Goal: Task Accomplishment & Management: Manage account settings

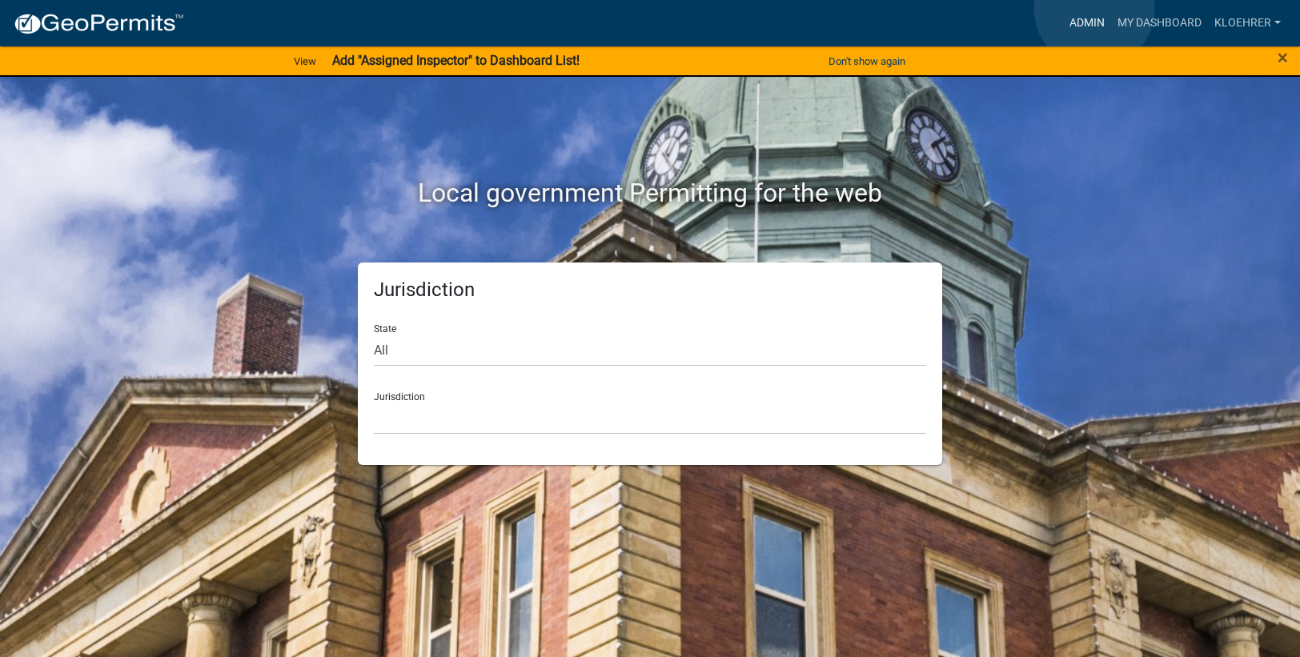
click at [1095, 10] on link "Admin" at bounding box center [1087, 23] width 48 height 30
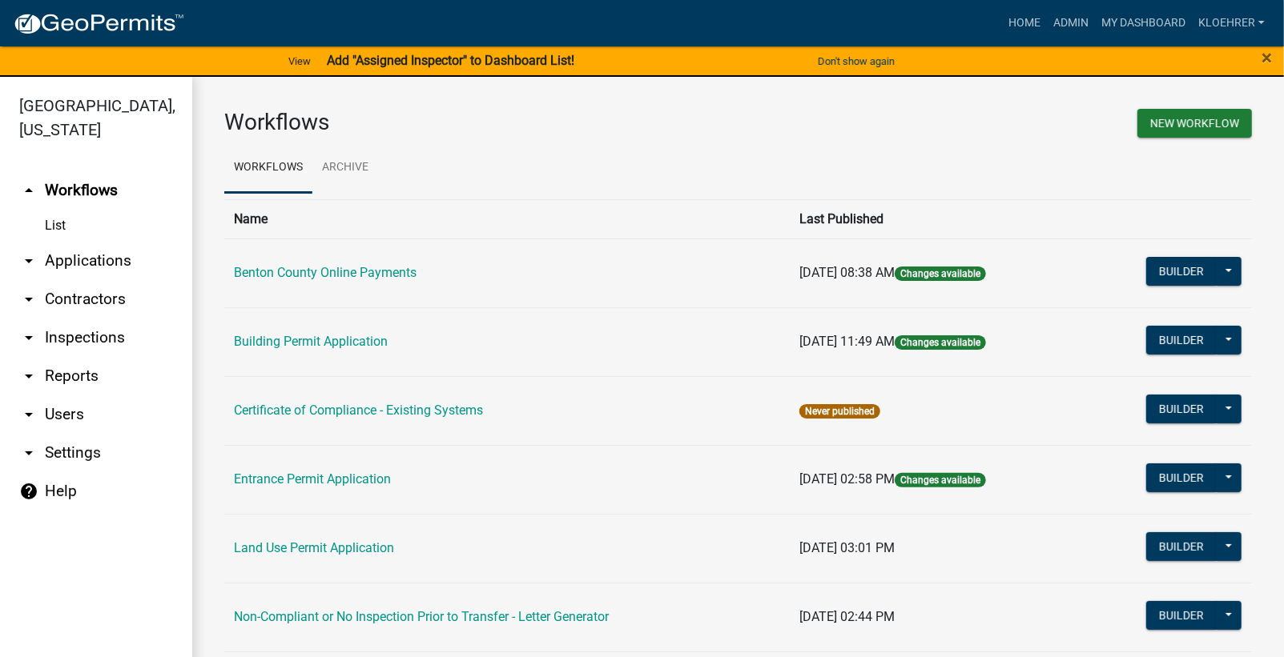
click at [75, 251] on link "arrow_drop_down Applications" at bounding box center [96, 261] width 192 height 38
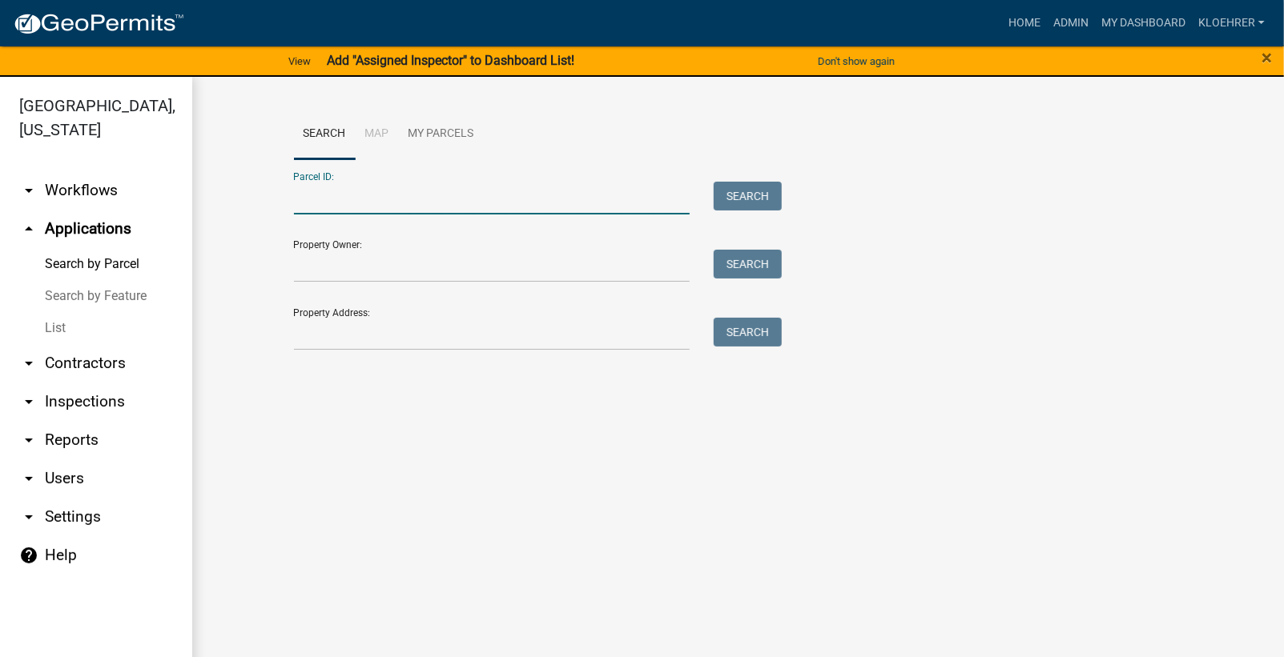
click at [356, 204] on input "Parcel ID:" at bounding box center [492, 198] width 396 height 33
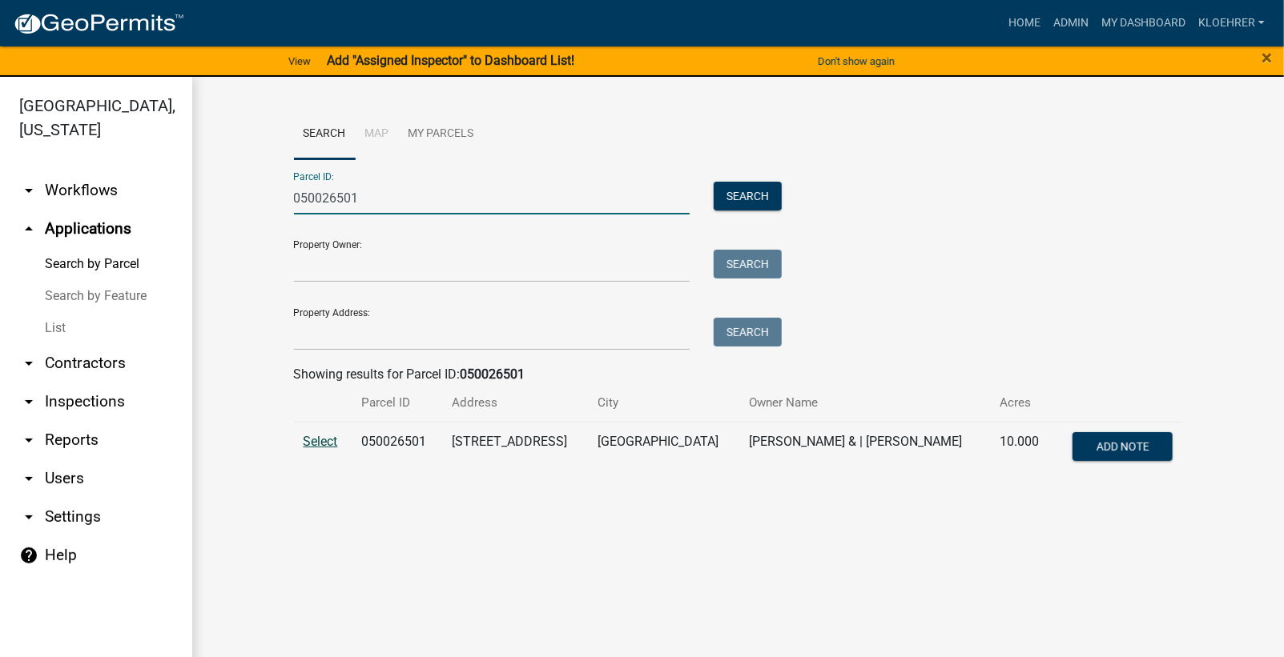
type input "050026501"
click at [324, 444] on span "Select" at bounding box center [320, 441] width 34 height 15
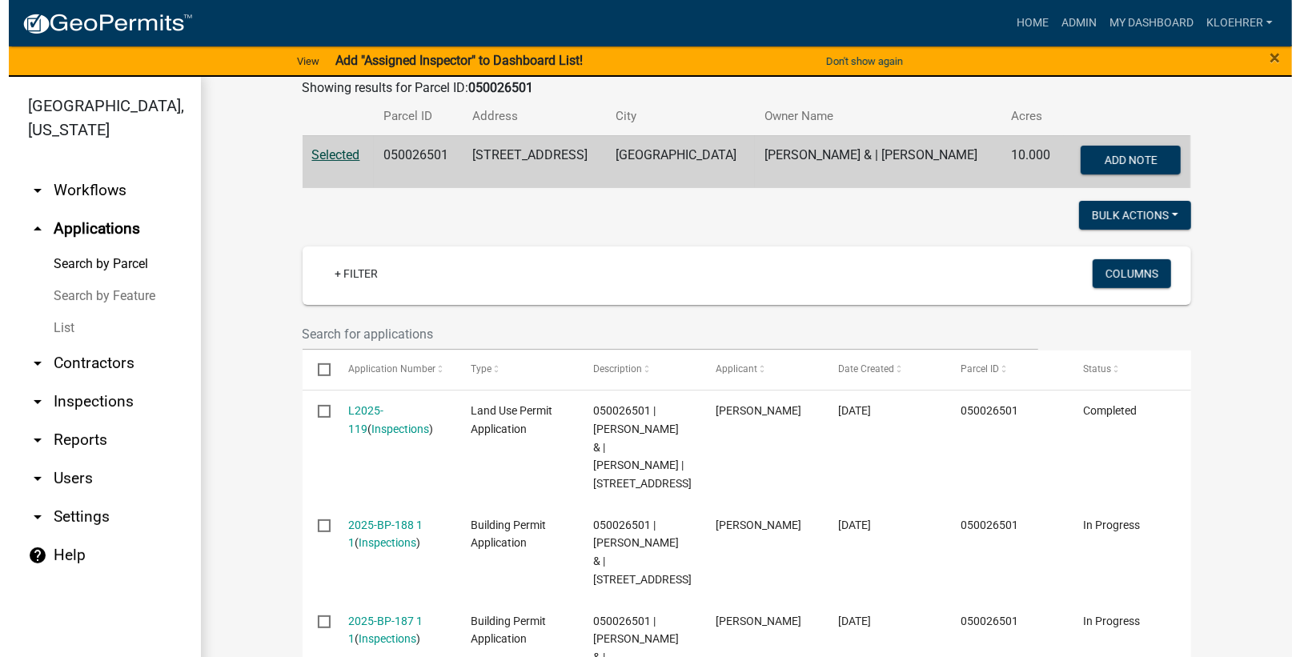
scroll to position [502, 0]
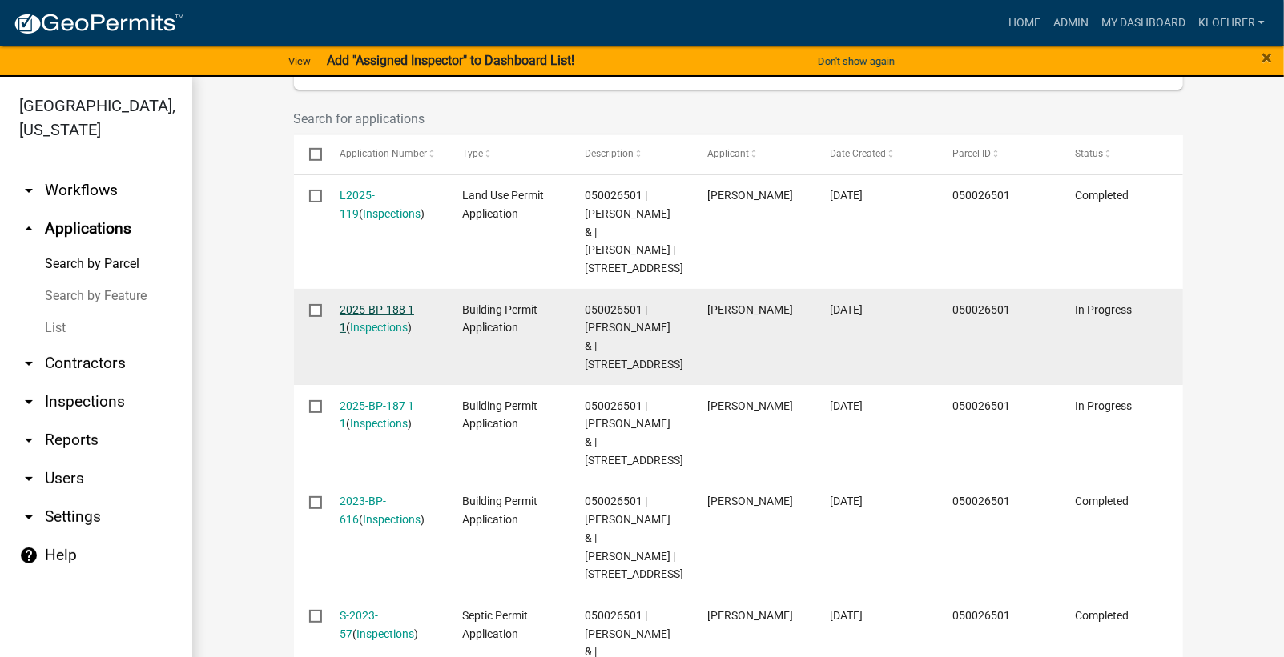
click at [362, 335] on link "2025-BP-188 1 1" at bounding box center [377, 318] width 74 height 31
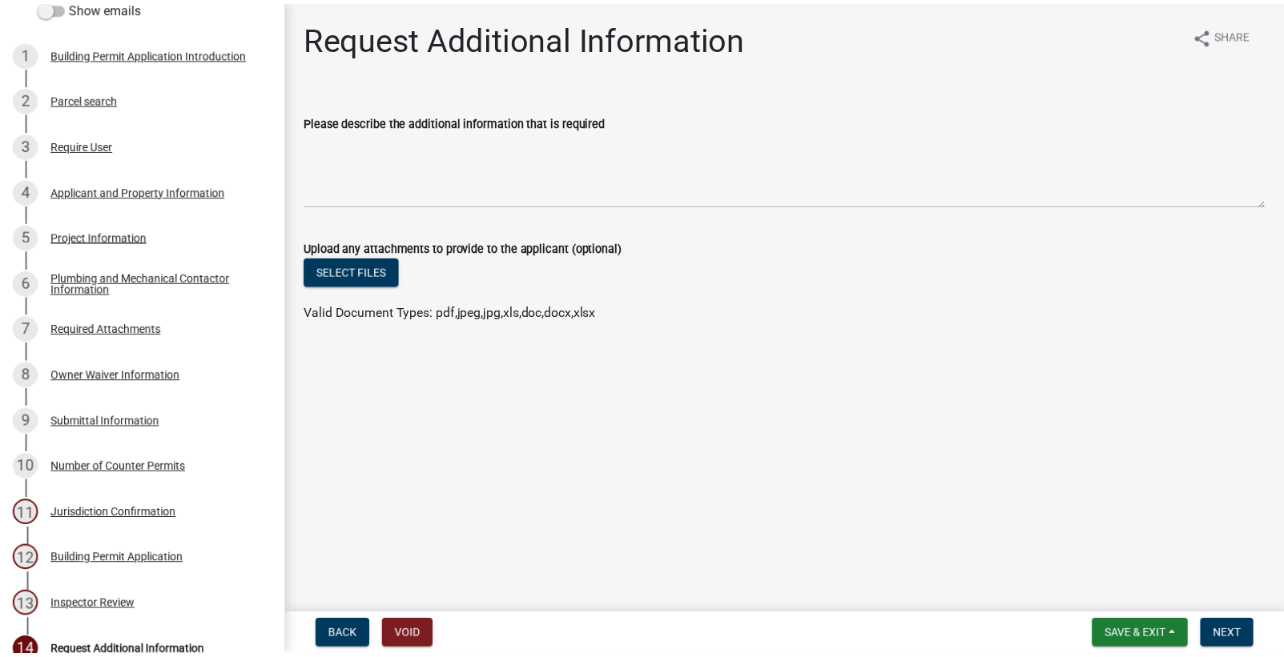
scroll to position [183, 0]
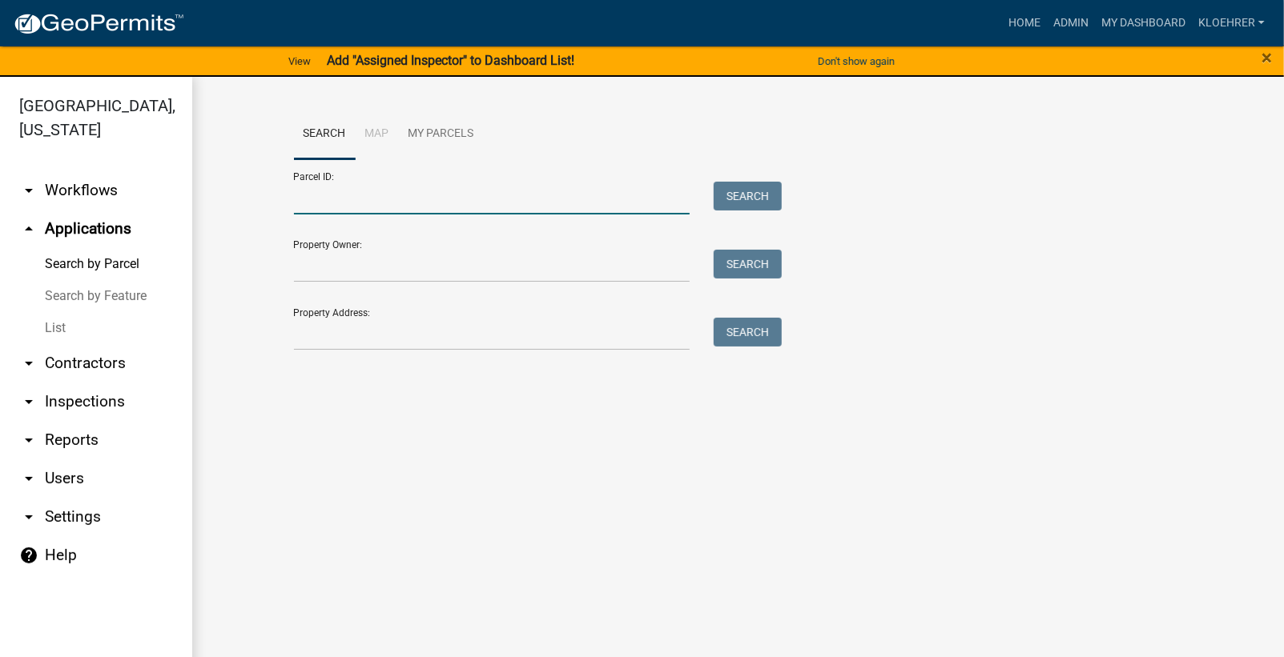
click at [476, 203] on input "Parcel ID:" at bounding box center [492, 198] width 396 height 33
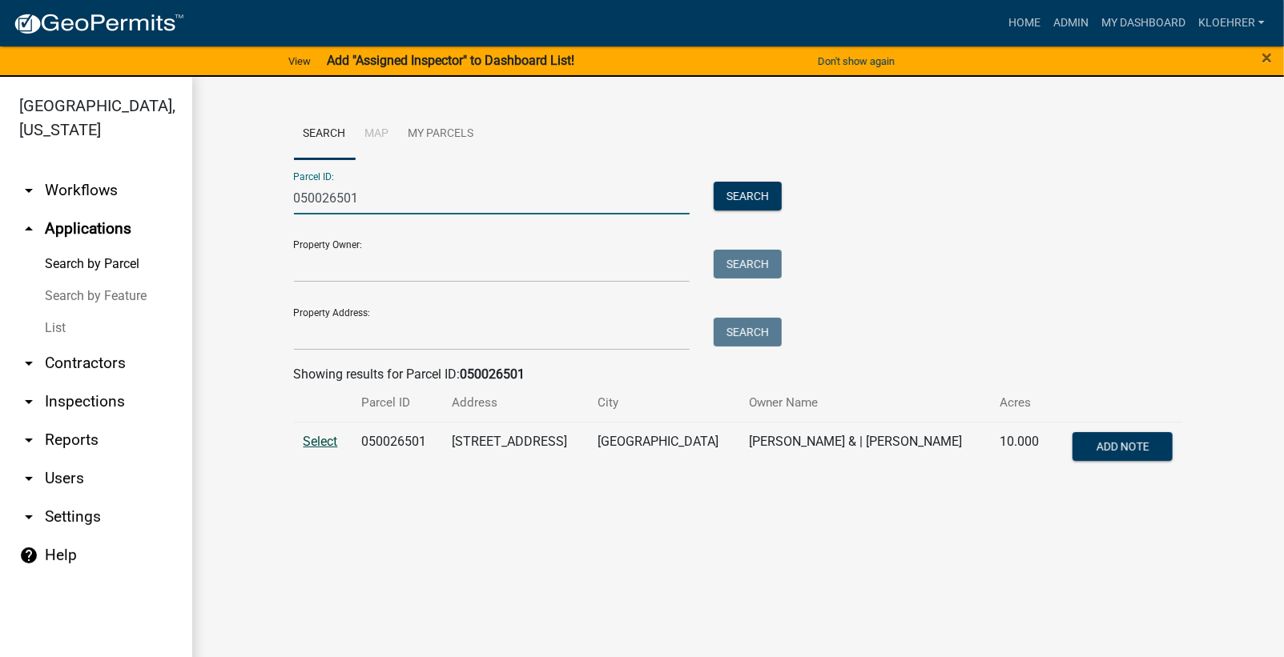
type input "050026501"
click at [311, 447] on span "Select" at bounding box center [320, 441] width 34 height 15
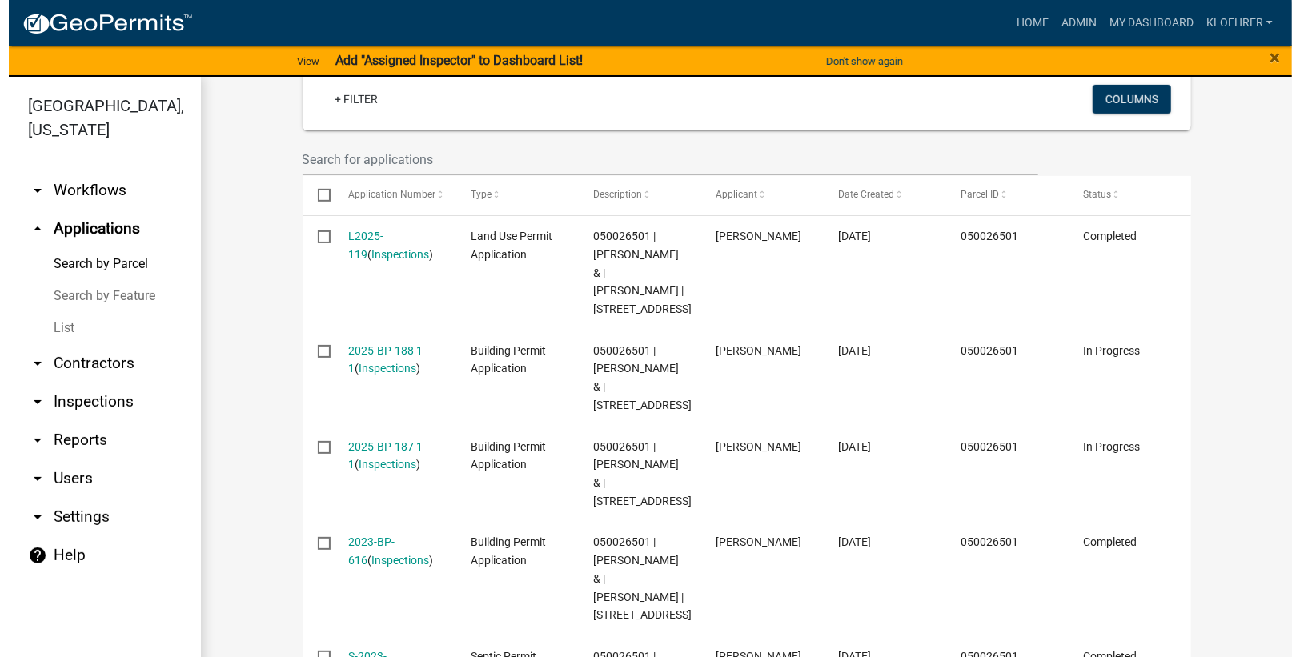
scroll to position [537, 0]
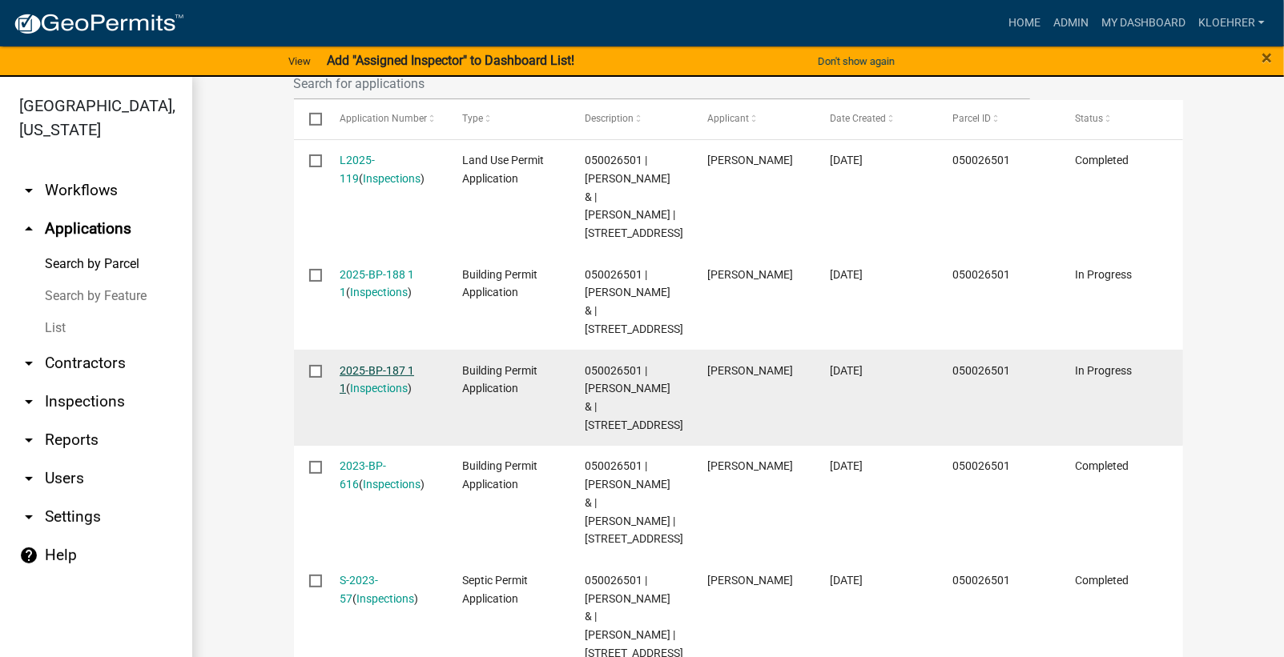
click at [350, 396] on link "2025-BP-187 1 1" at bounding box center [377, 379] width 74 height 31
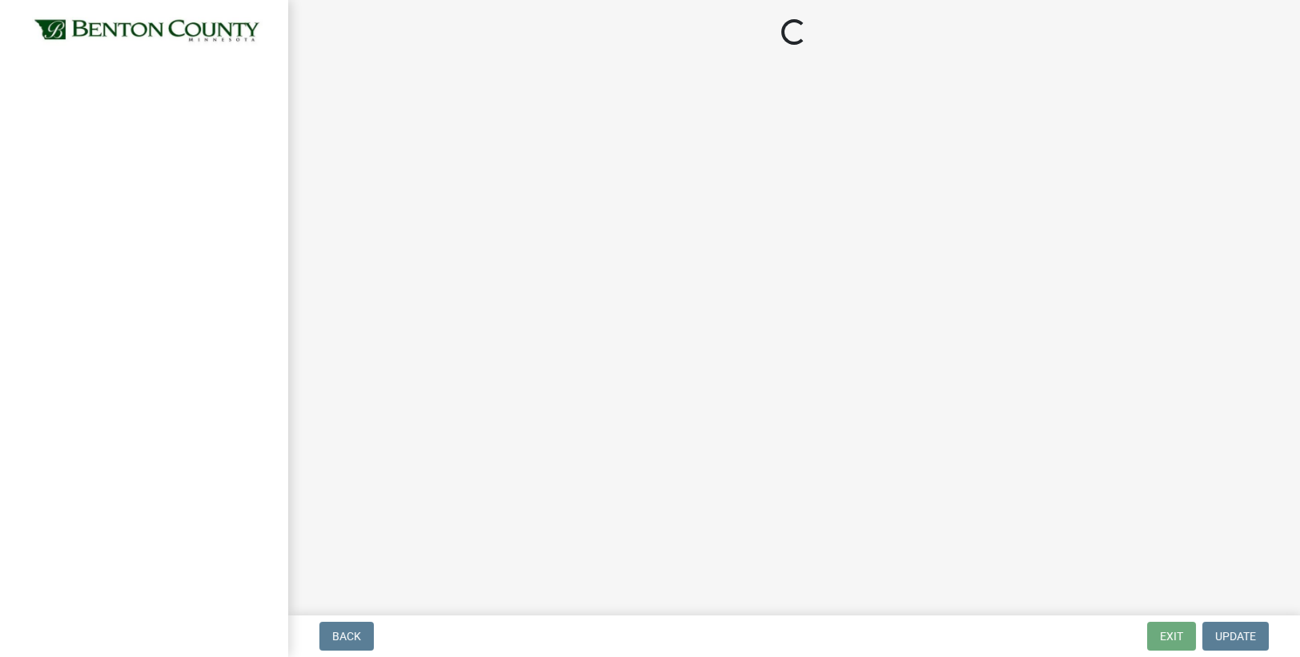
select select "17bfa135-5610-45df-8ce7-87530b7d86d4"
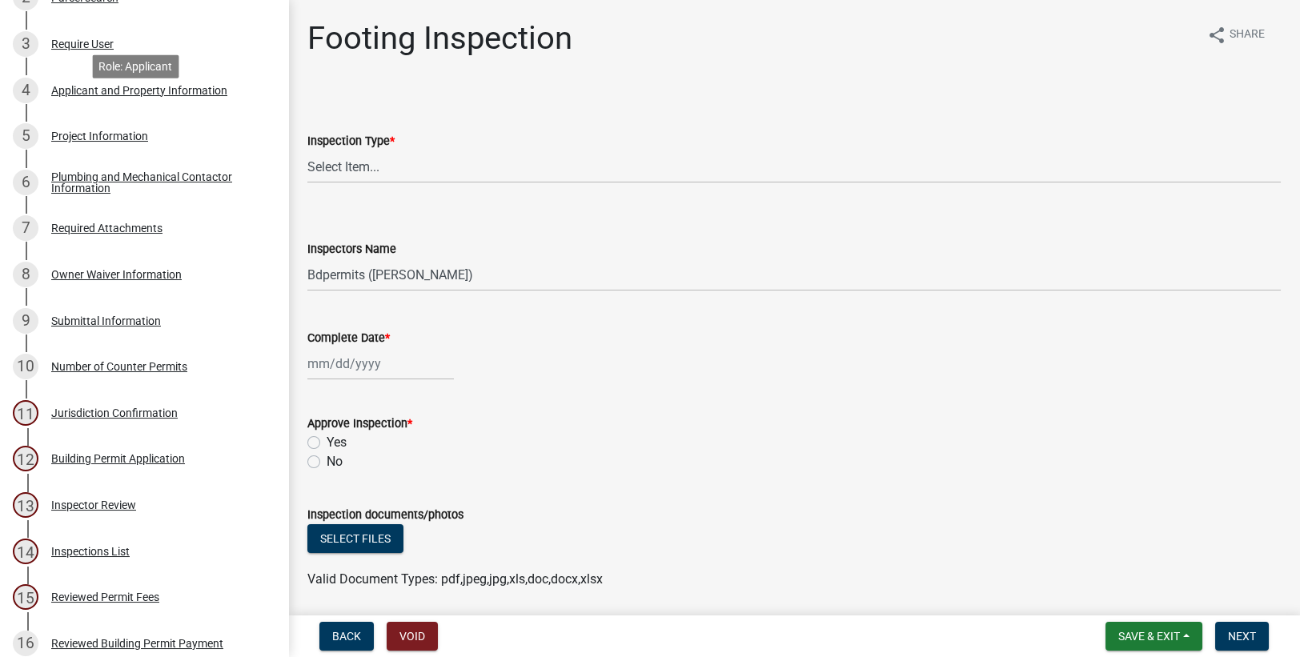
scroll to position [537, 0]
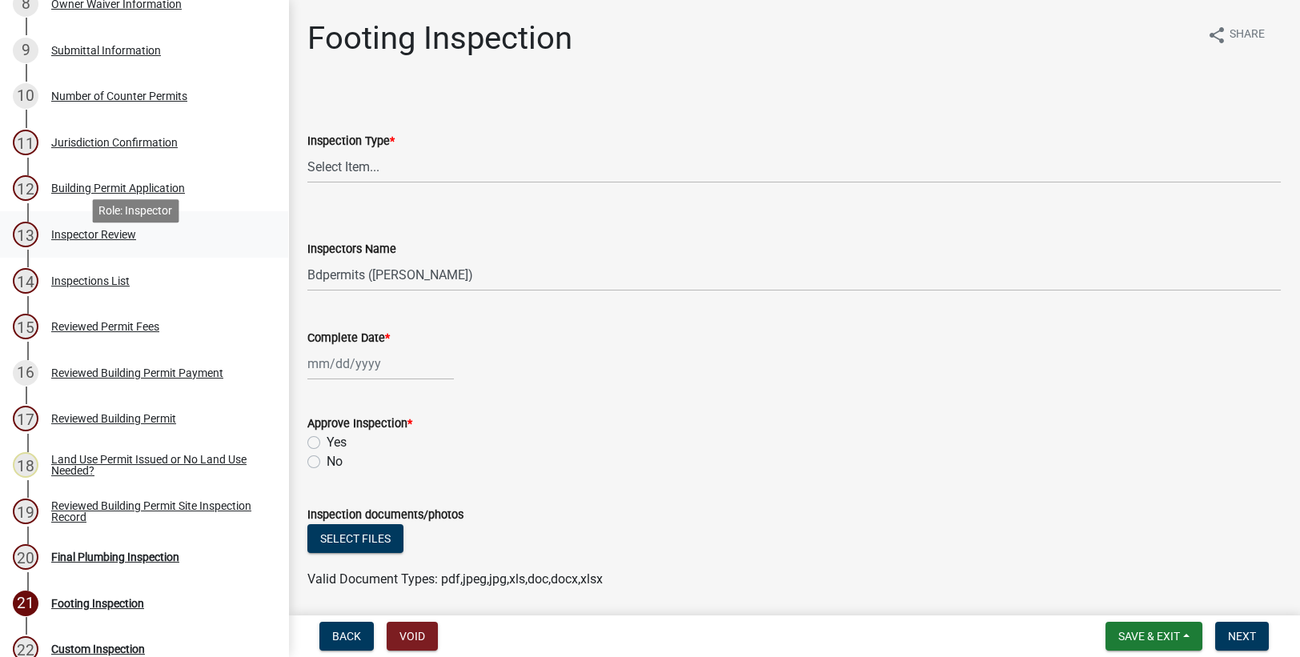
click at [89, 240] on div "Inspector Review" at bounding box center [93, 234] width 85 height 11
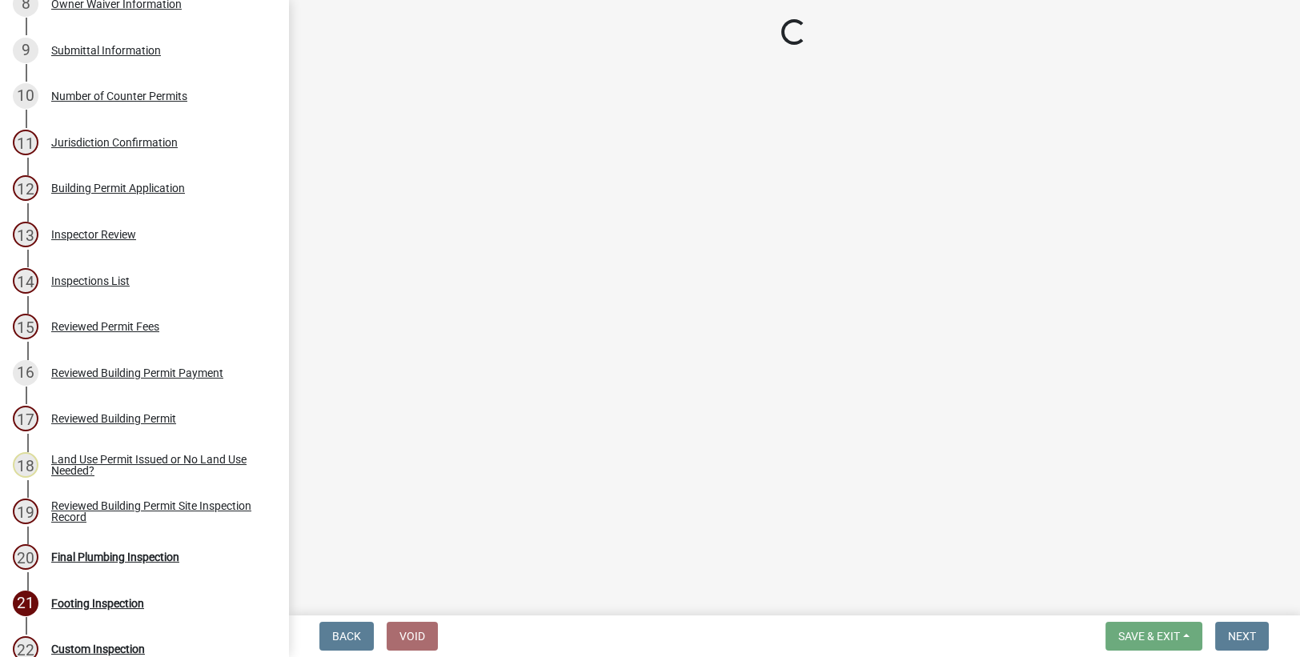
select select "6dc0760e-8c08-4580-9fe9-6a7ebc6918b6"
select select "523529d2-5cc6-44b9-b072-47143663a054"
select select "0198996b-7c5b-4e1d-9fce-5545e98e8655"
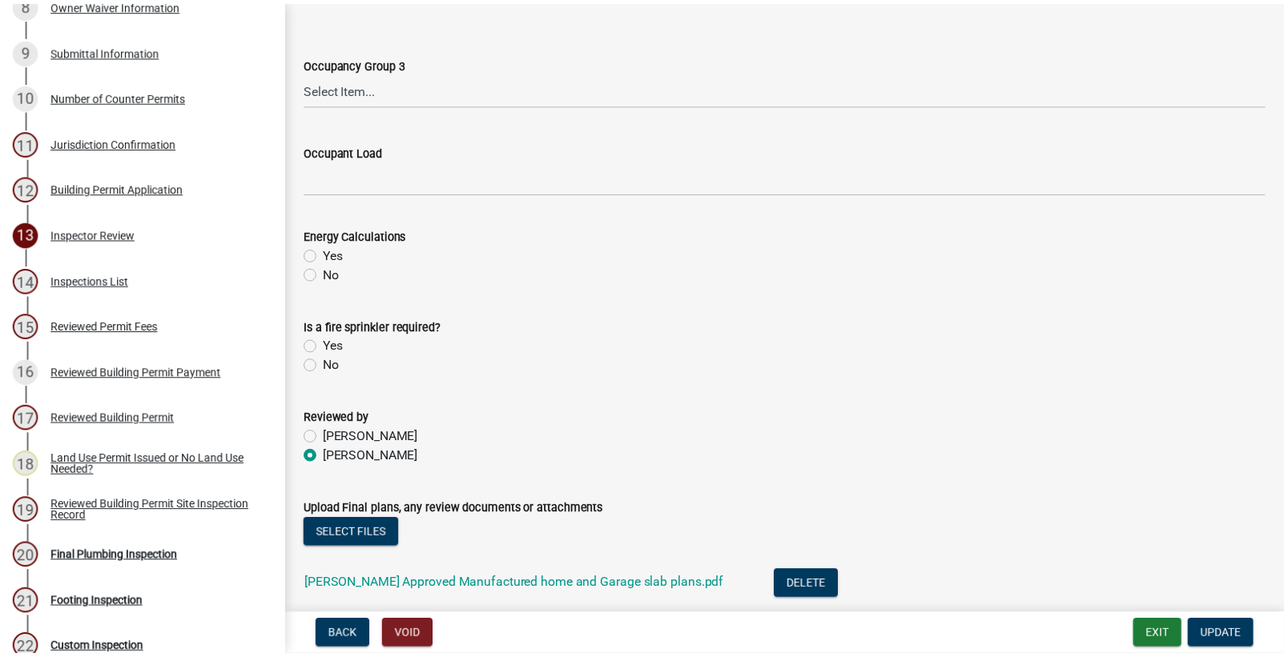
scroll to position [752, 0]
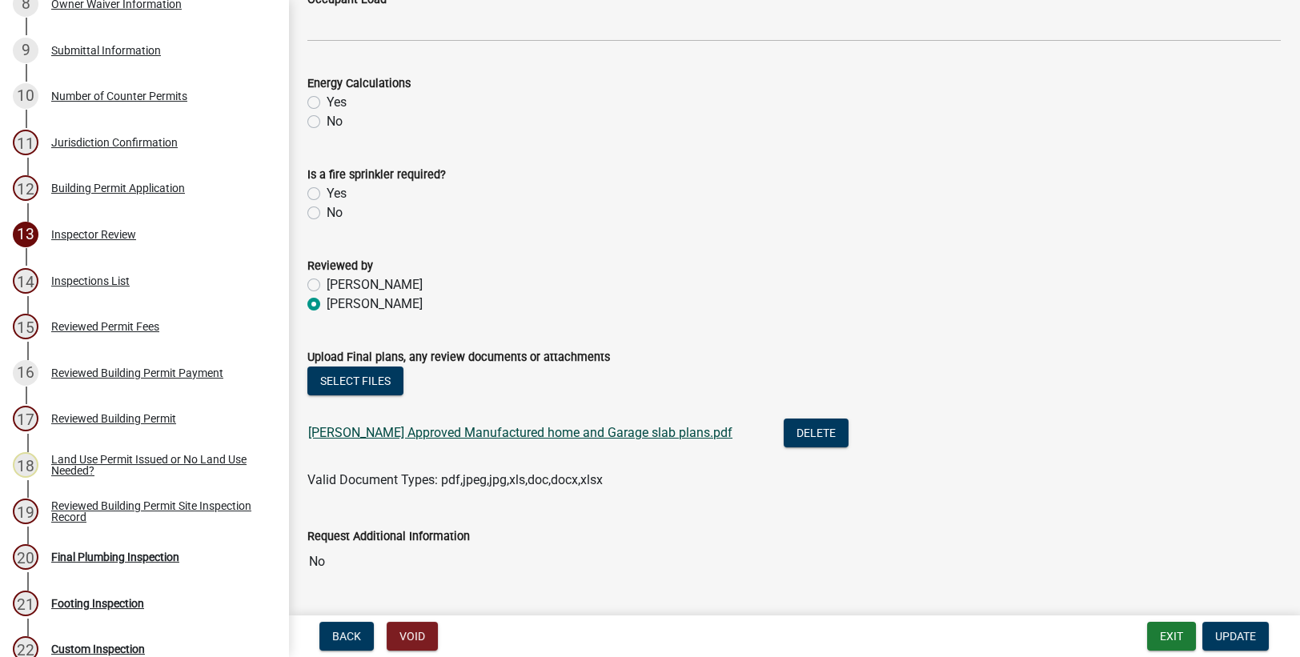
click at [619, 435] on link "[PERSON_NAME] Approved Manufactured home and Garage slab plans.pdf" at bounding box center [520, 432] width 424 height 15
click at [1170, 637] on button "Exit" at bounding box center [1171, 636] width 49 height 29
